Goal: Task Accomplishment & Management: Manage account settings

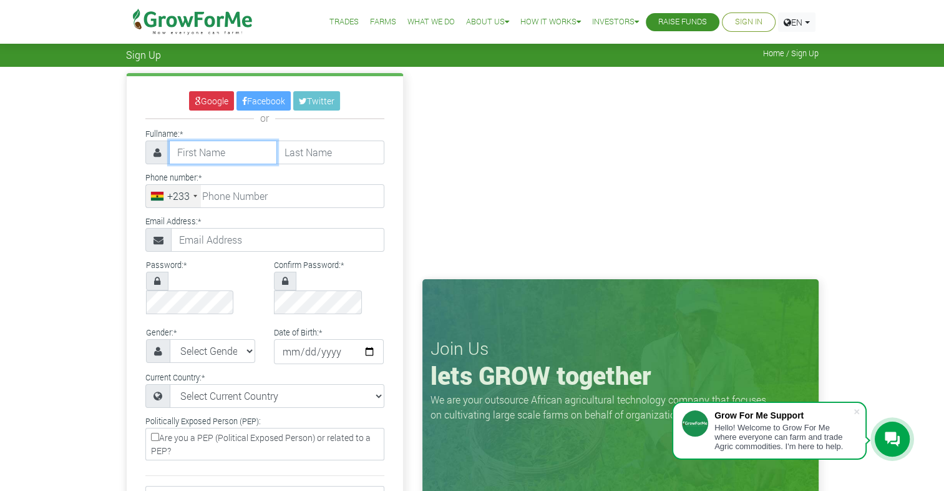
click at [235, 151] on input "text" at bounding box center [223, 152] width 108 height 24
type input "Rexford"
click at [318, 157] on input "text" at bounding box center [330, 152] width 108 height 24
type input "Kwarteng"
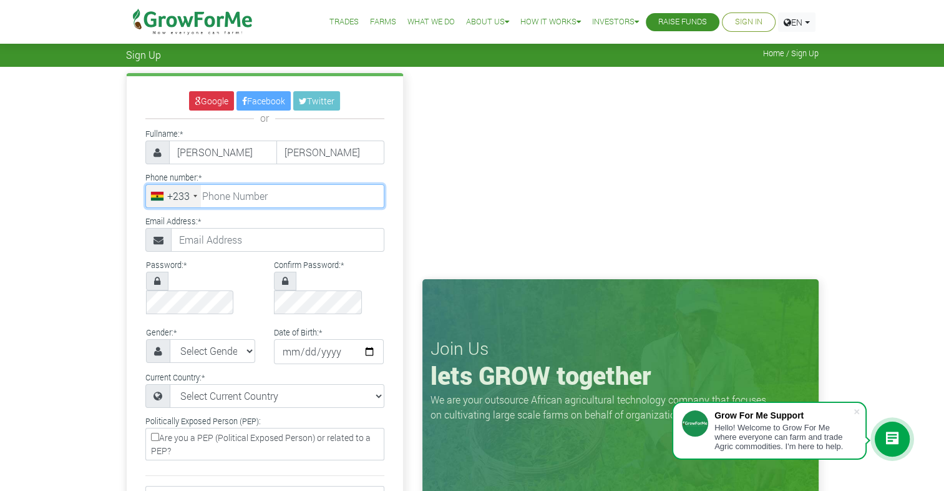
click at [275, 194] on input "tel" at bounding box center [264, 196] width 239 height 24
type input "55 222 9386"
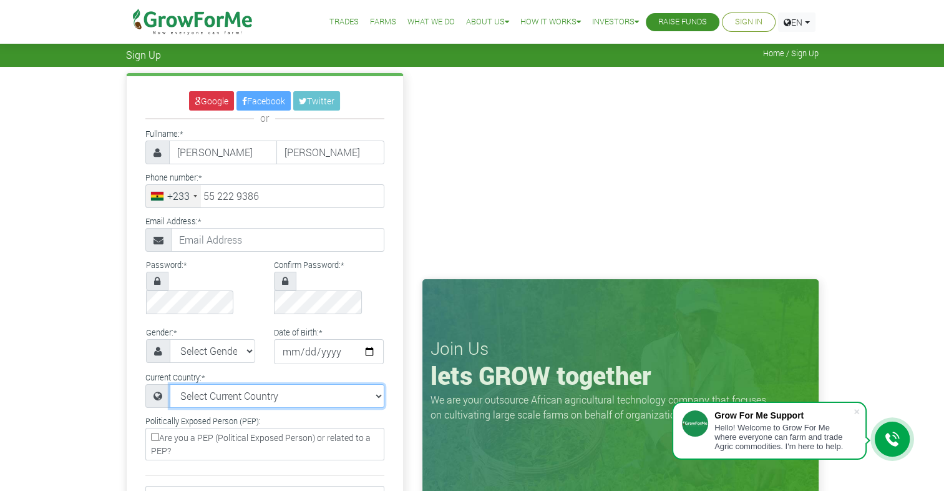
select select "Ghana"
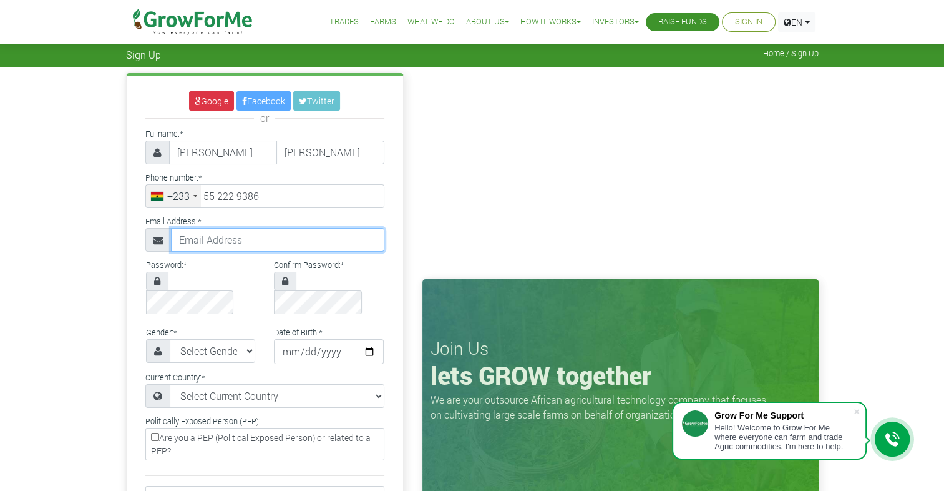
click at [262, 243] on input "text" at bounding box center [277, 240] width 213 height 24
type input "kwartengrexford004@gmail.com"
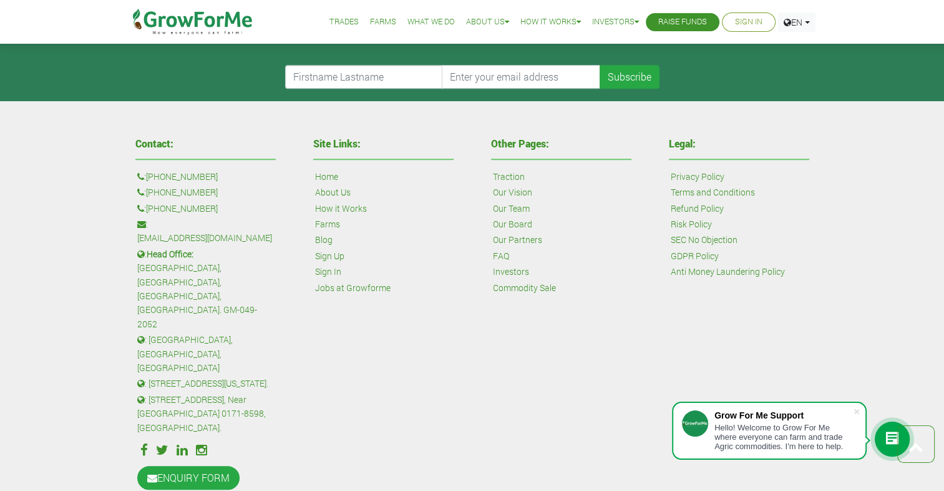
scroll to position [4, 0]
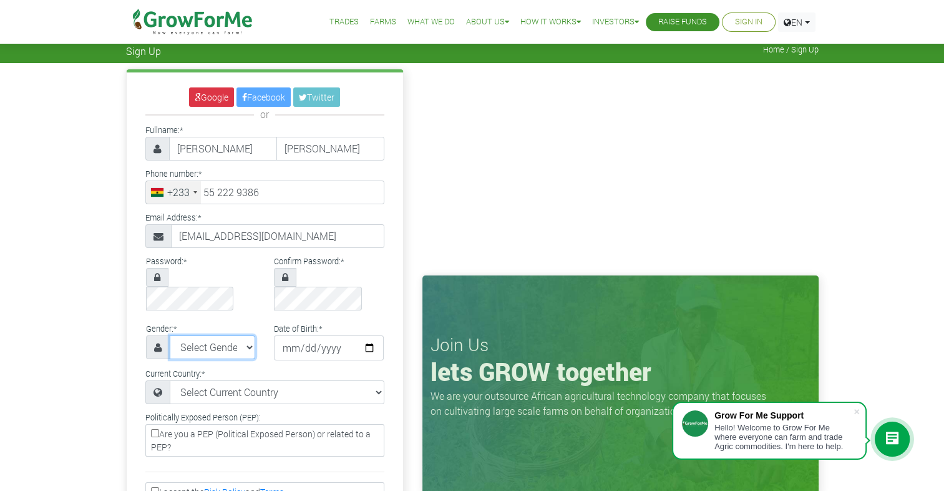
click at [244, 335] on select "Select Gender Female Male" at bounding box center [213, 347] width 86 height 24
select select "Male"
click at [170, 335] on select "Select Gender Female Male" at bounding box center [213, 347] width 86 height 24
click at [369, 335] on input "date" at bounding box center [329, 347] width 110 height 25
click at [295, 335] on input "date" at bounding box center [329, 347] width 110 height 25
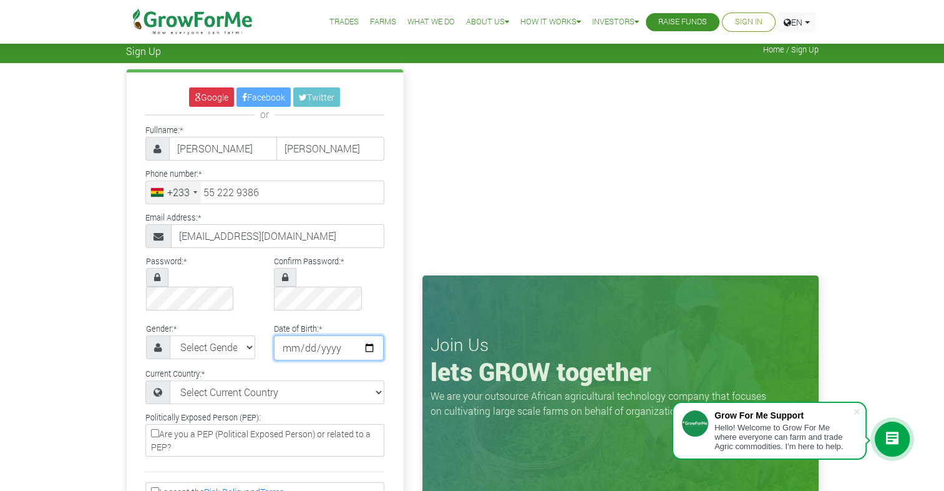
click at [295, 335] on input "date" at bounding box center [329, 347] width 110 height 25
click at [301, 335] on input "date" at bounding box center [329, 347] width 110 height 25
type input "0200-02-23"
type input "2001-02-23"
click at [303, 335] on input "2001-02-23" at bounding box center [329, 347] width 110 height 25
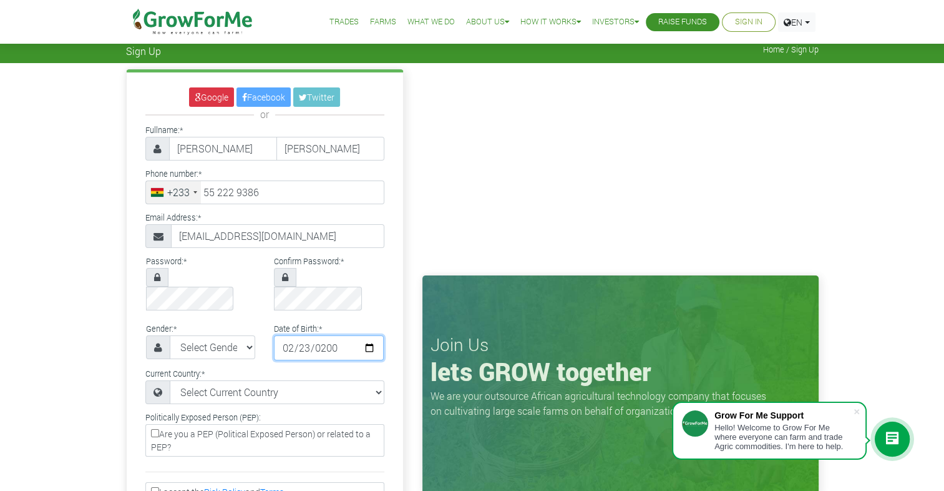
click at [290, 335] on input "2001-02-26" at bounding box center [329, 347] width 110 height 25
type input "2001-12-26"
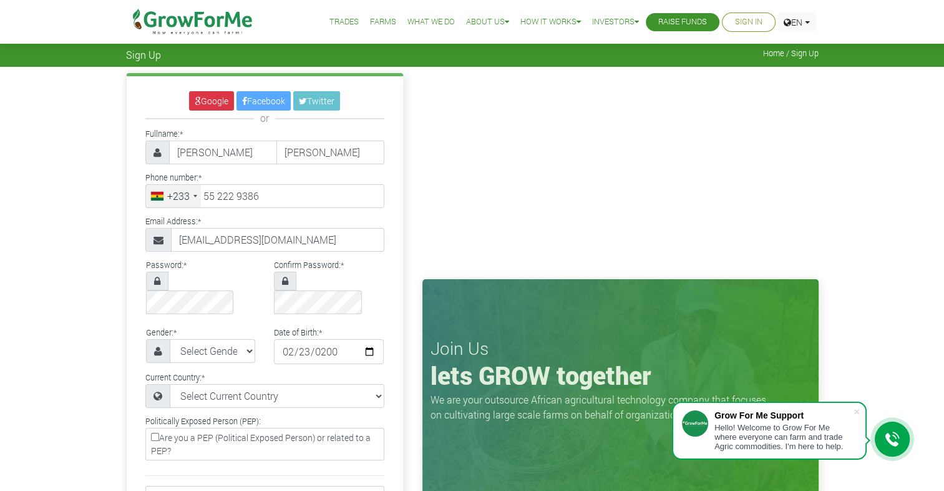
scroll to position [429, 0]
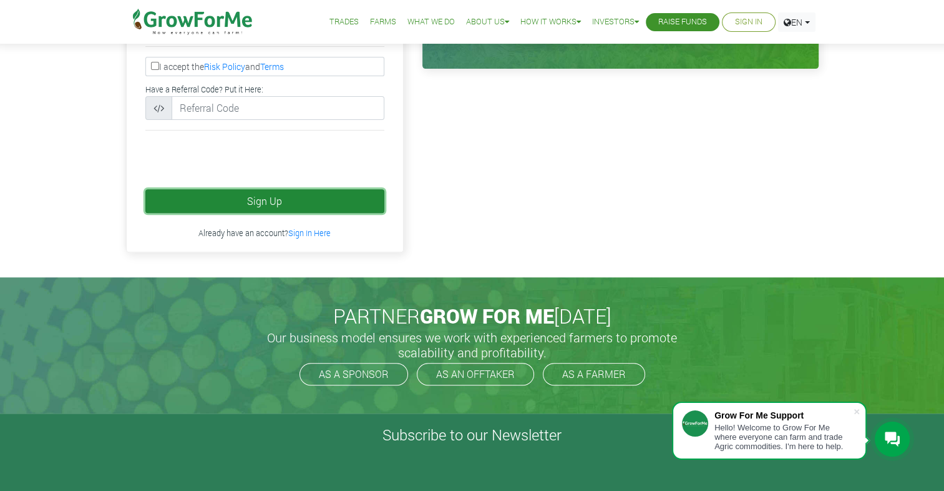
click at [308, 189] on button "Sign Up" at bounding box center [264, 201] width 239 height 24
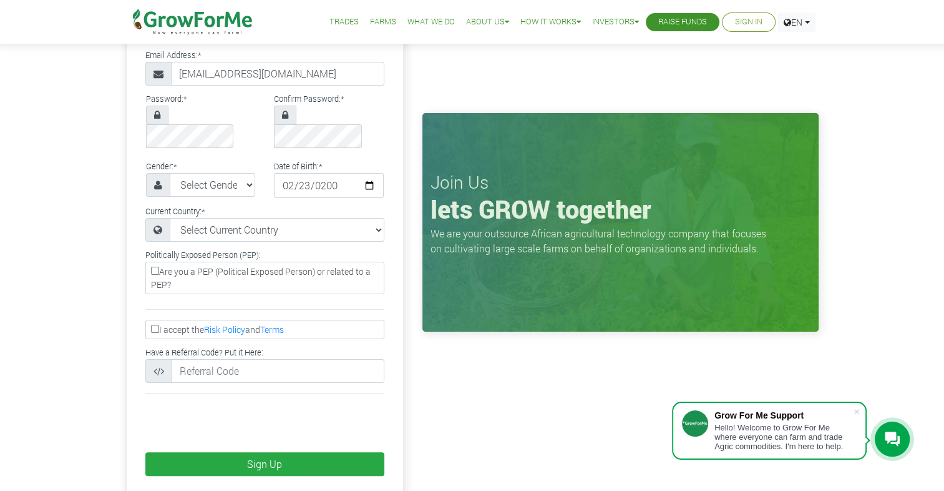
scroll to position [208, 0]
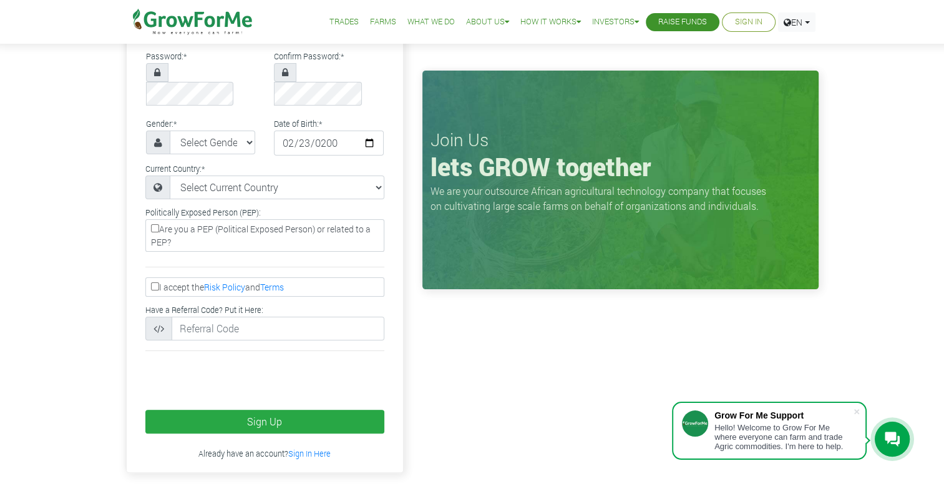
click at [153, 282] on input "I accept the Risk Policy and Terms" at bounding box center [155, 286] width 8 height 8
checkbox input "true"
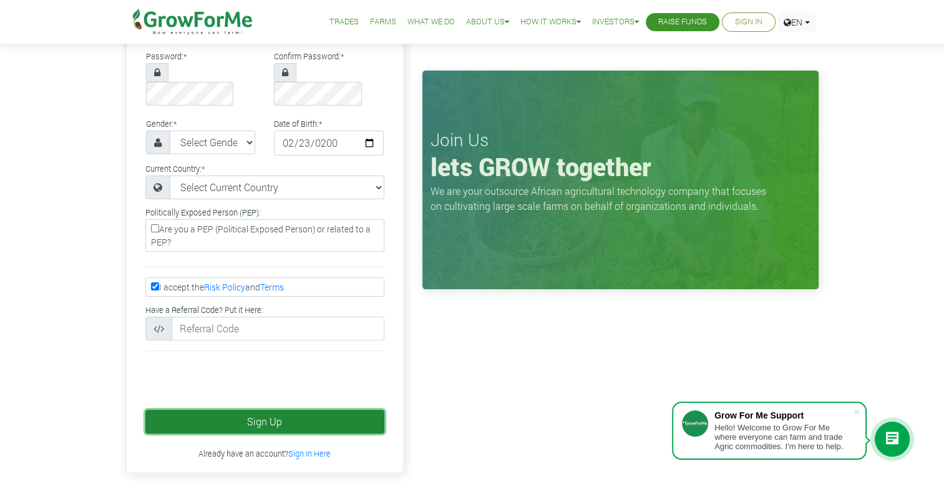
click at [334, 409] on button "Sign Up" at bounding box center [264, 421] width 239 height 24
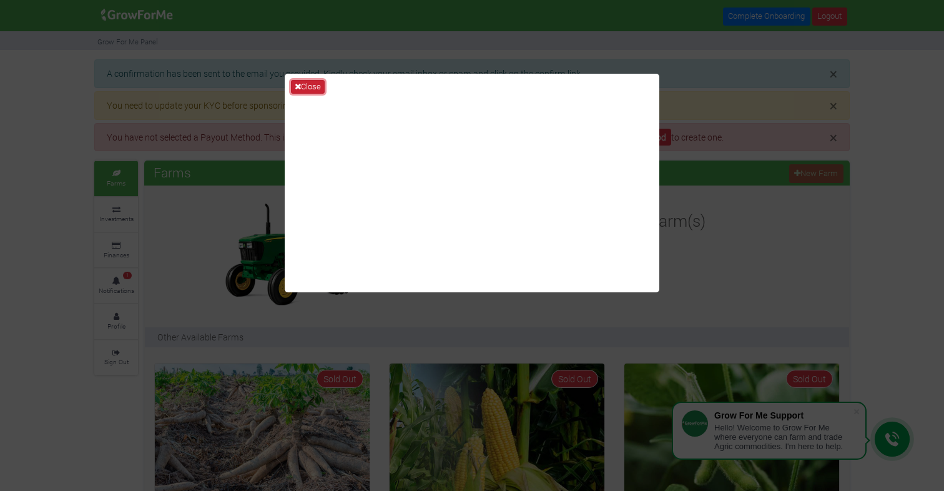
click at [295, 85] on icon at bounding box center [298, 86] width 6 height 8
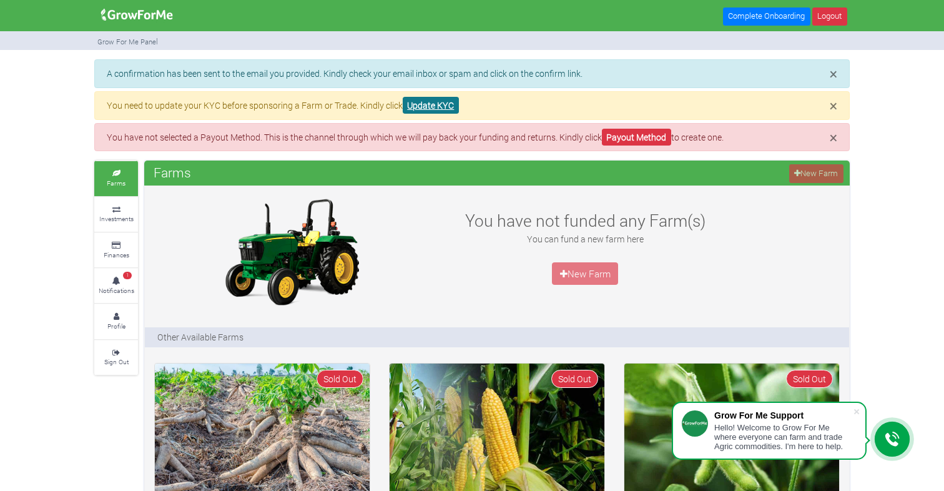
click at [418, 107] on link "Update KYC" at bounding box center [431, 105] width 56 height 17
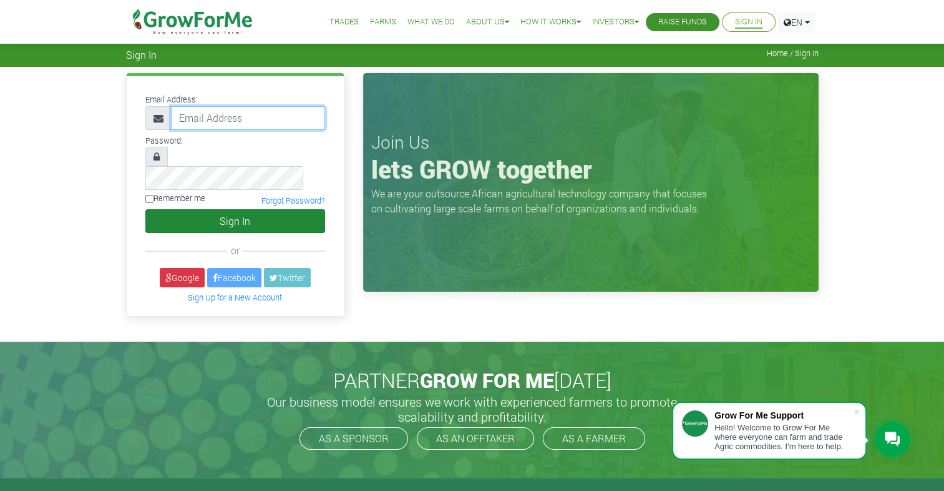
type input "kwartengrexford004@gmail.com"
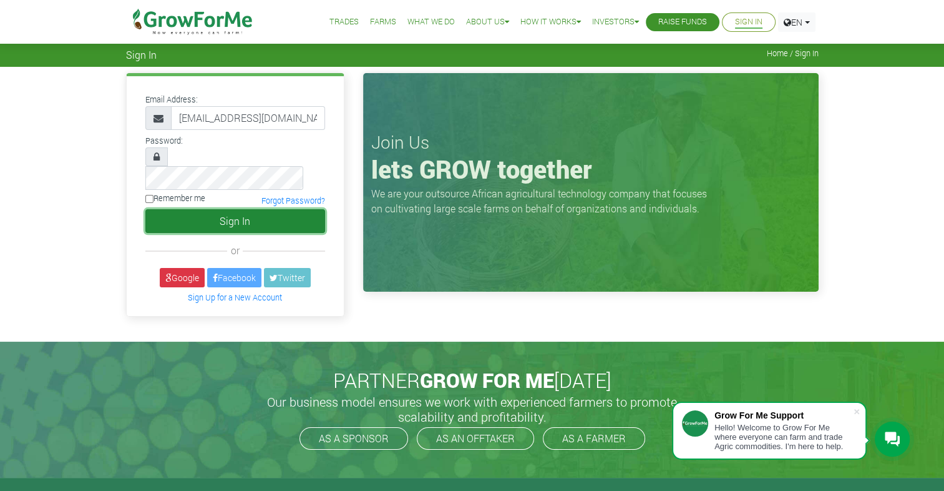
click at [277, 209] on button "Sign In" at bounding box center [235, 221] width 180 height 24
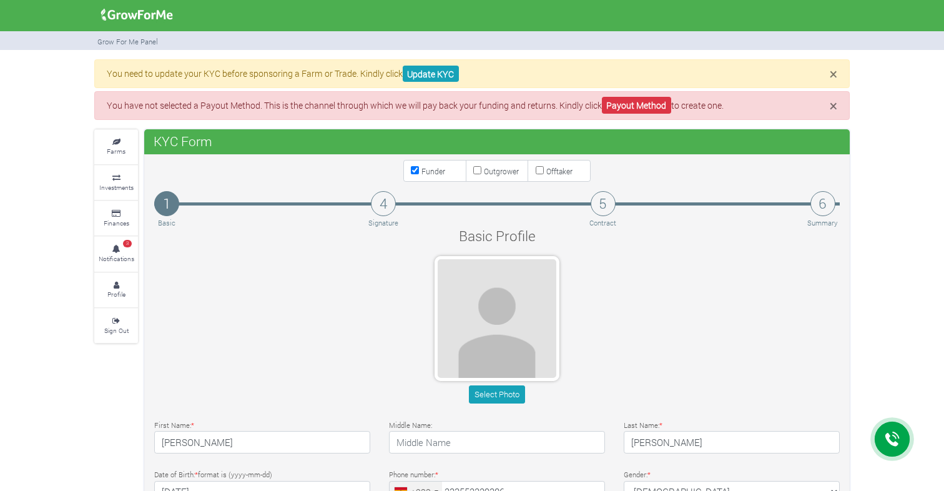
type input "55 222 9386"
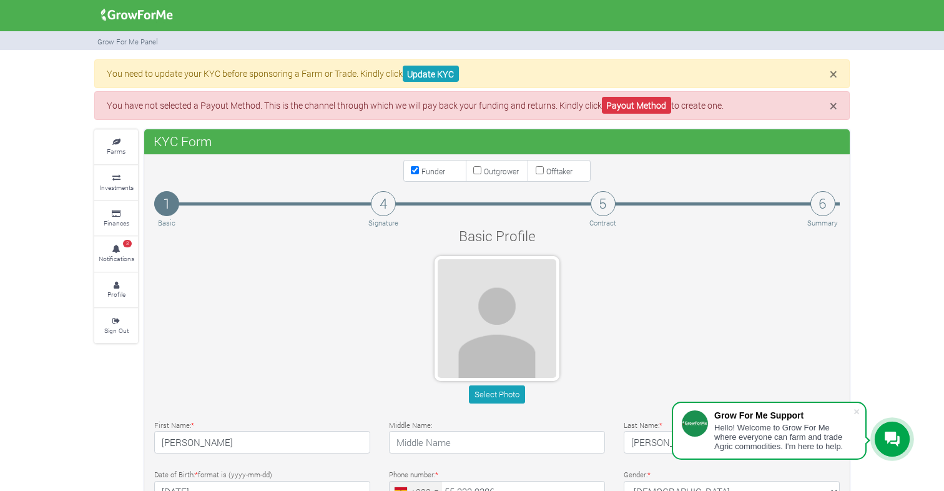
click at [474, 173] on label "Outgrower" at bounding box center [497, 171] width 63 height 22
click at [474, 173] on input "Outgrower" at bounding box center [477, 170] width 8 height 8
checkbox input "true"
click at [666, 105] on link "Payout Method" at bounding box center [636, 105] width 69 height 17
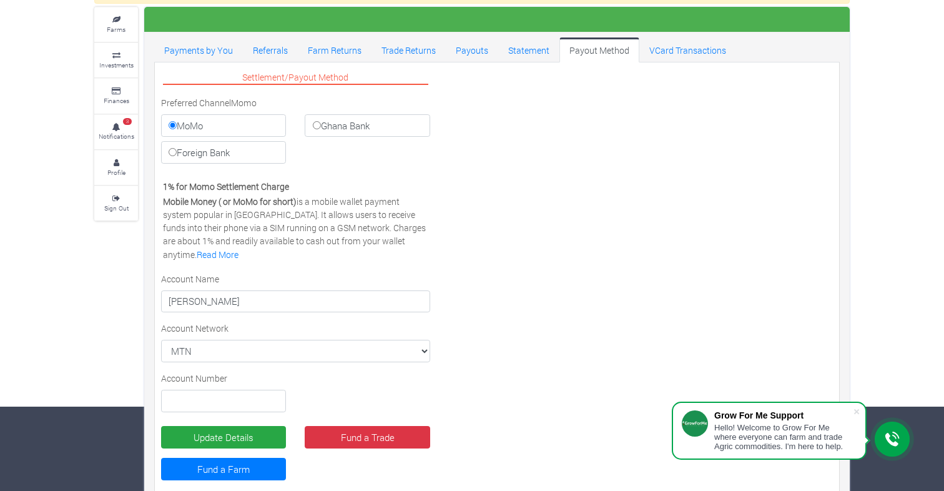
scroll to position [107, 0]
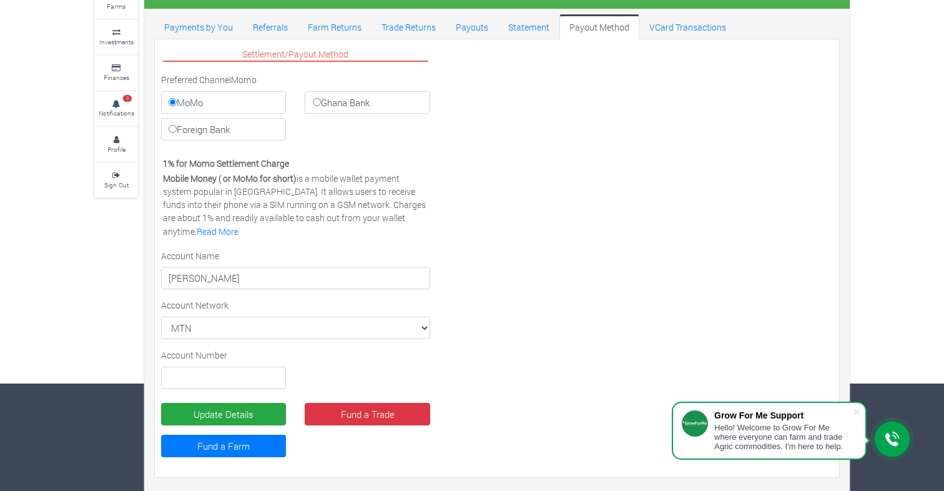
click at [213, 361] on div "Account Number" at bounding box center [224, 368] width 144 height 41
click at [213, 374] on input "text" at bounding box center [223, 377] width 125 height 22
click at [360, 334] on select "MTN MTN VODAFONE AIRTEL TIGO" at bounding box center [295, 327] width 269 height 22
click at [161, 316] on select "MTN MTN VODAFONE AIRTEL TIGO" at bounding box center [295, 327] width 269 height 22
click at [400, 99] on label "Ghana Bank" at bounding box center [367, 102] width 125 height 22
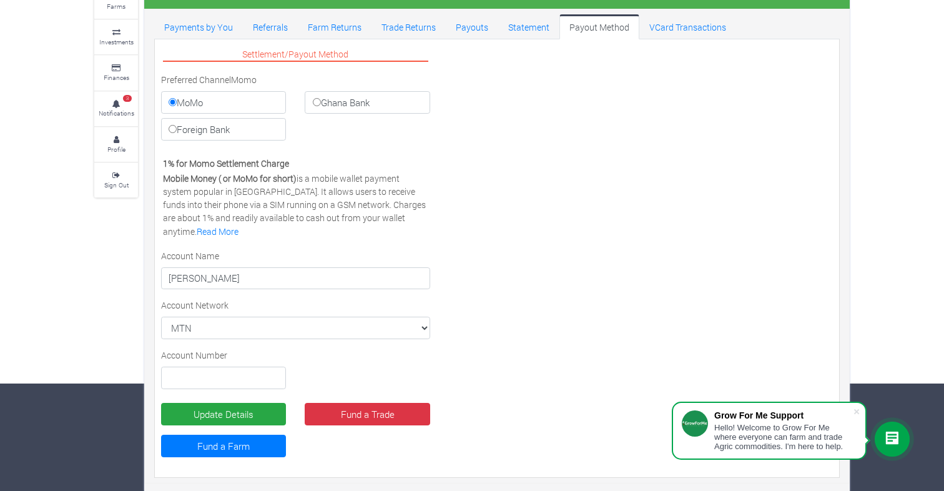
click at [321, 99] on input "Ghana Bank" at bounding box center [317, 102] width 8 height 8
radio input "true"
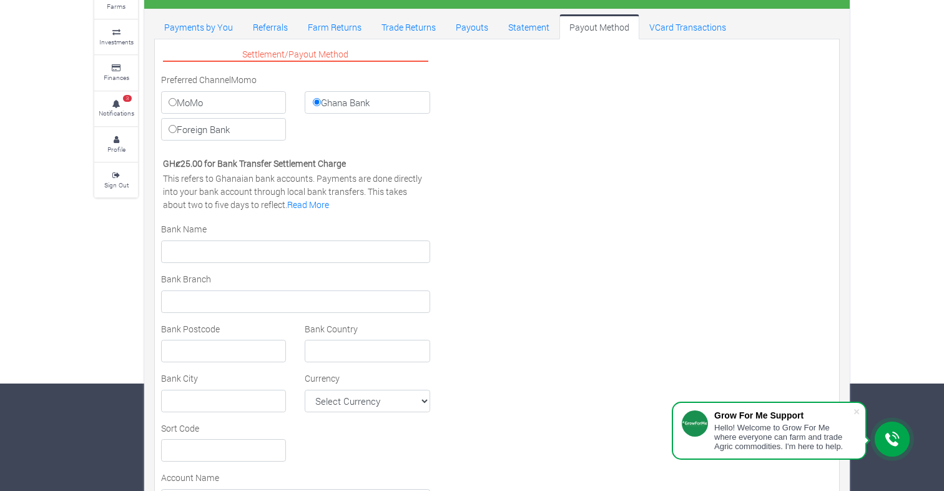
click at [247, 97] on label "MoMo" at bounding box center [223, 102] width 125 height 22
click at [177, 98] on input "MoMo" at bounding box center [173, 102] width 8 height 8
radio input "true"
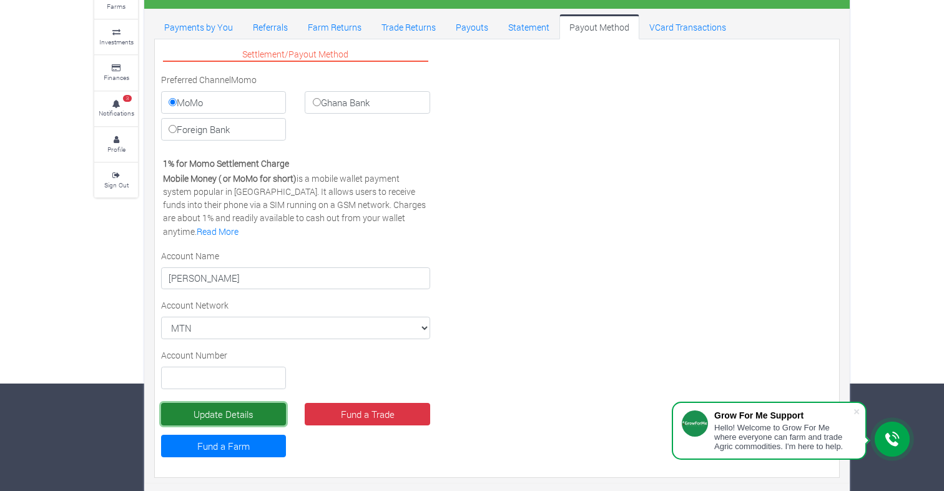
click at [194, 409] on button "Update Details" at bounding box center [223, 414] width 125 height 22
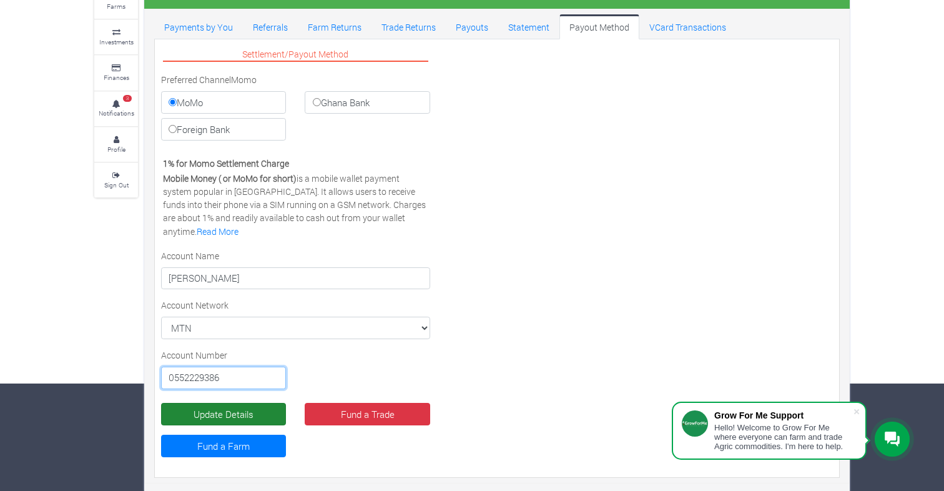
type input "0552229386"
click at [224, 413] on button "Update Details" at bounding box center [223, 414] width 125 height 22
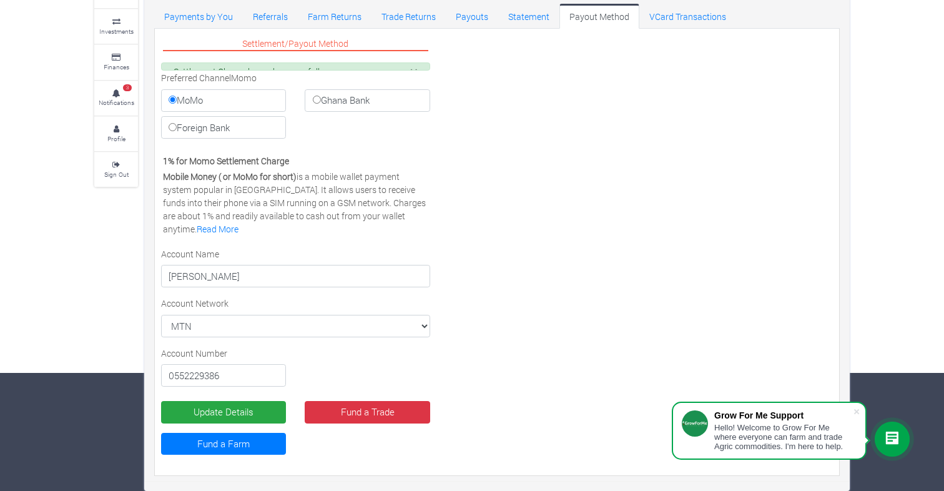
scroll to position [107, 0]
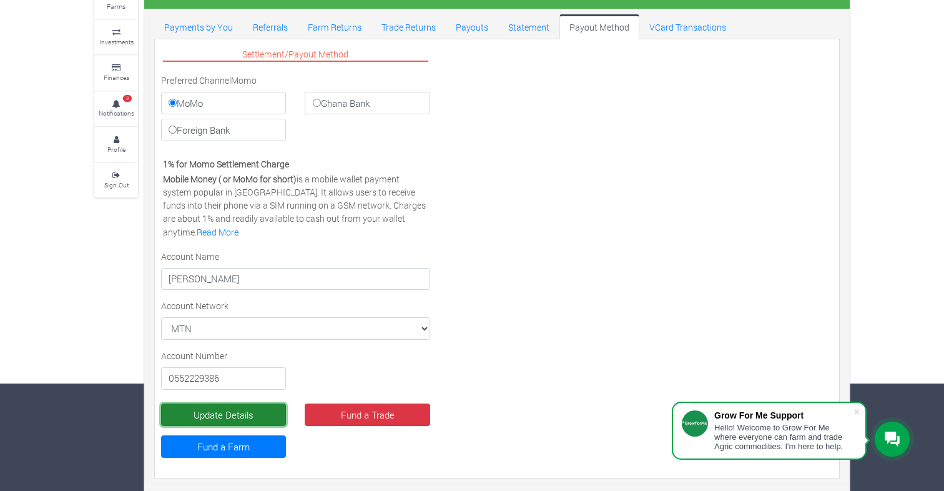
click at [265, 412] on button "Update Details" at bounding box center [223, 414] width 125 height 22
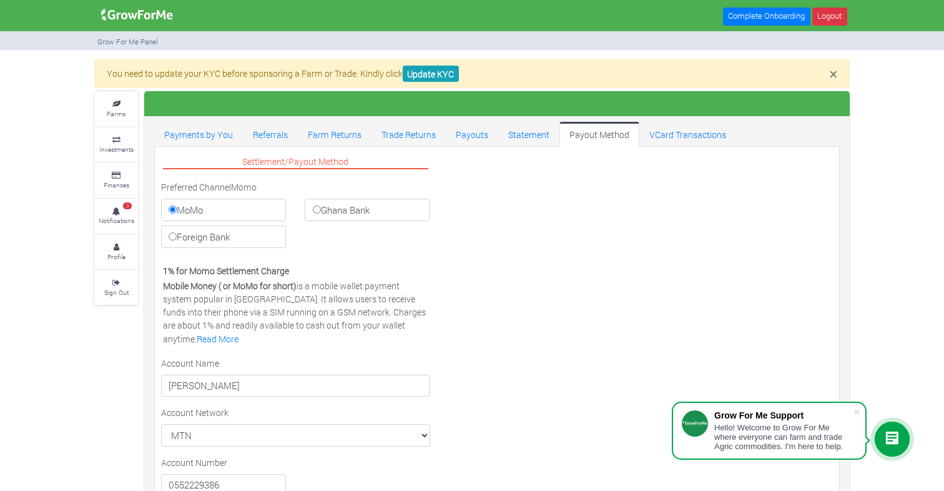
click at [155, 13] on img at bounding box center [137, 14] width 81 height 25
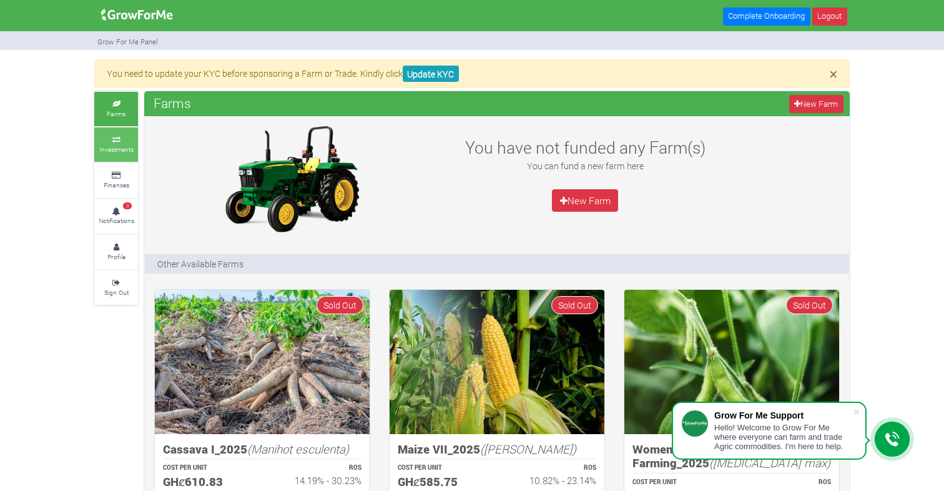
click at [117, 144] on link "Investments" at bounding box center [116, 144] width 44 height 34
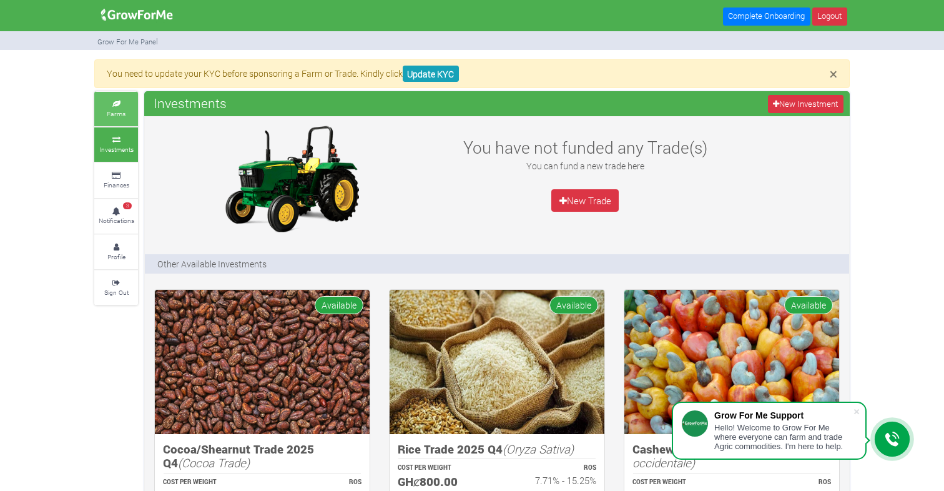
click at [114, 105] on icon at bounding box center [115, 104] width 37 height 6
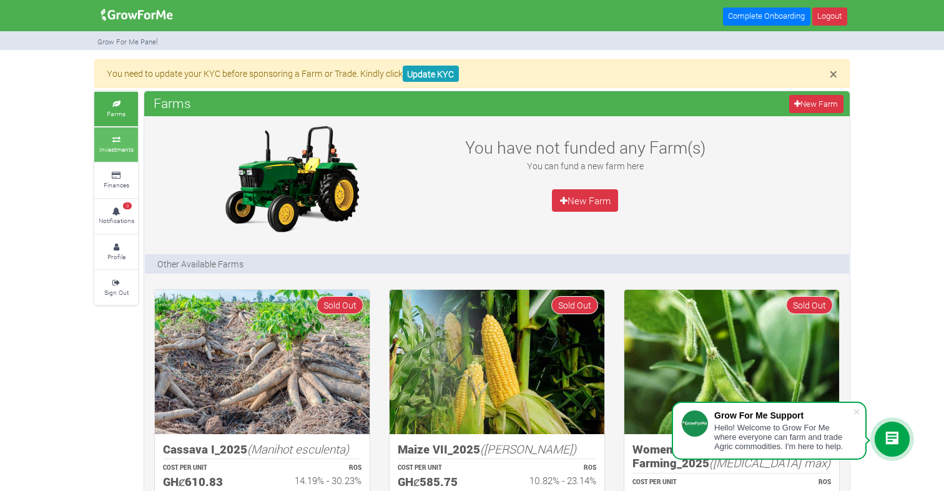
click at [107, 141] on icon at bounding box center [115, 140] width 37 height 6
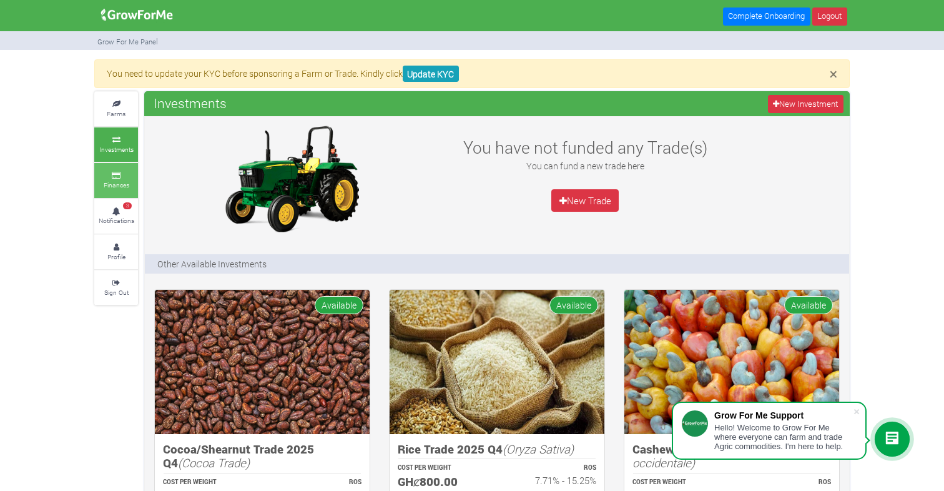
click at [112, 195] on link "Finances" at bounding box center [116, 180] width 44 height 34
